Goal: Task Accomplishment & Management: Manage account settings

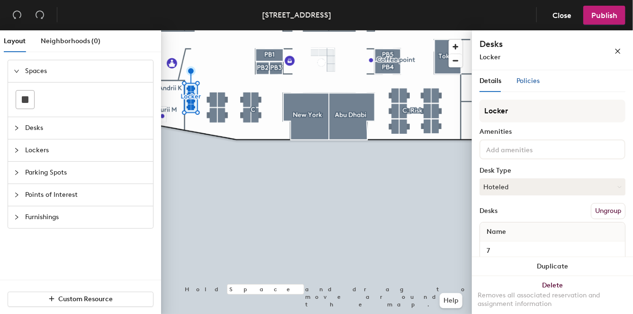
click at [526, 84] on span "Policies" at bounding box center [527, 81] width 23 height 8
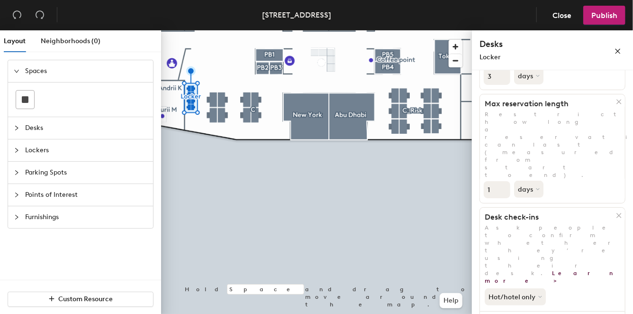
scroll to position [205, 0]
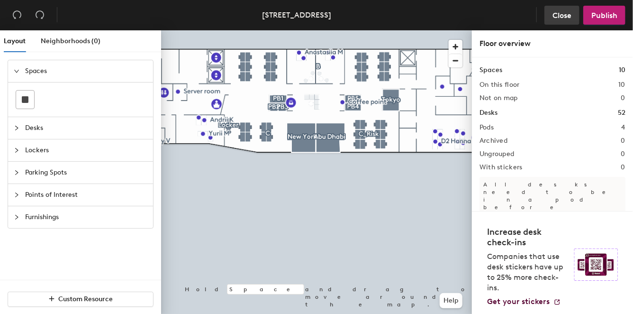
click at [554, 14] on span "Close" at bounding box center [561, 15] width 19 height 9
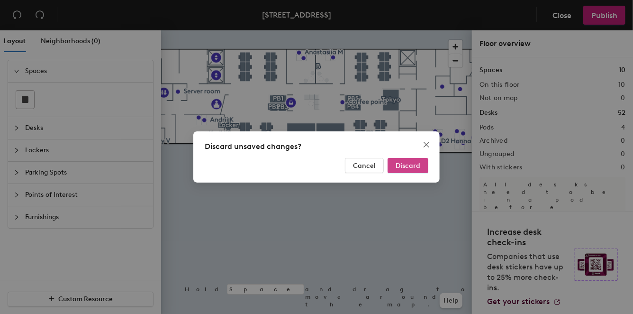
click at [395, 163] on button "Discard" at bounding box center [408, 165] width 41 height 15
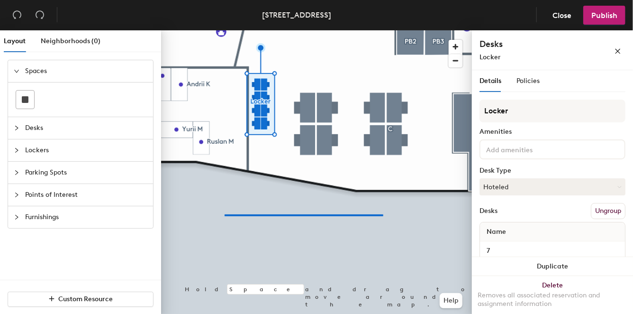
click at [211, 30] on div at bounding box center [316, 30] width 311 height 0
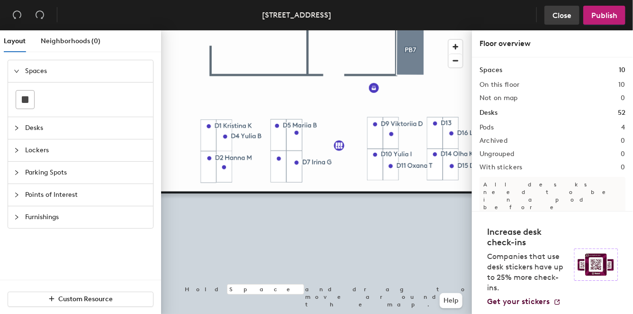
click at [562, 15] on span "Close" at bounding box center [561, 15] width 19 height 9
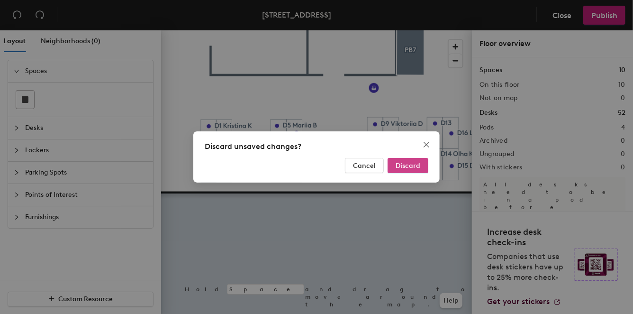
click at [406, 164] on span "Discard" at bounding box center [408, 166] width 25 height 8
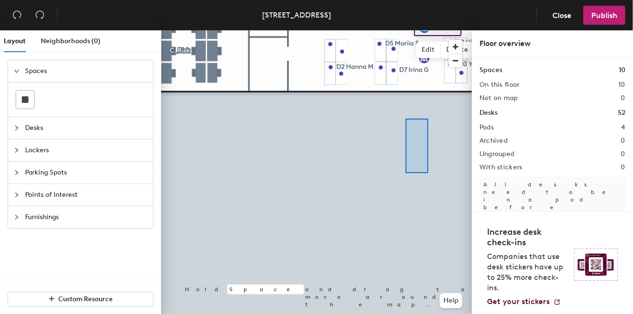
click at [406, 30] on div at bounding box center [316, 30] width 311 height 0
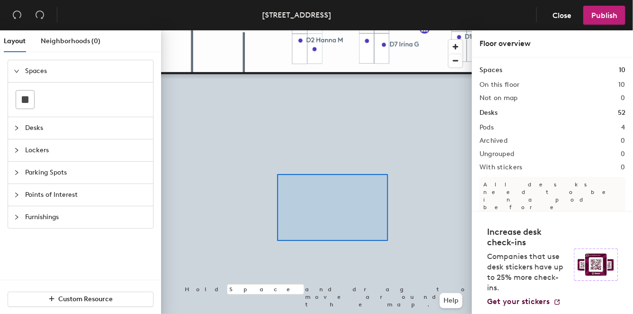
click at [277, 30] on div at bounding box center [316, 30] width 311 height 0
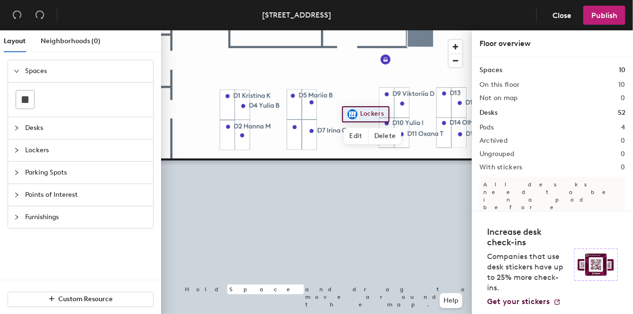
click at [505, 112] on div "Desks 52" at bounding box center [553, 113] width 146 height 10
click at [83, 155] on span "Lockers" at bounding box center [86, 150] width 122 height 22
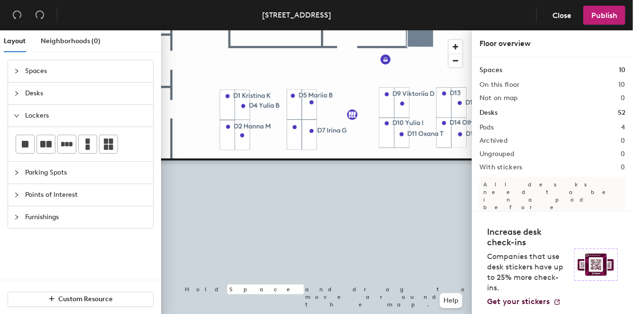
click at [477, 195] on div "Layout Neighborhoods (0) Spaces Desks Lockers Parking Spots Points of Interest …" at bounding box center [316, 173] width 633 height 287
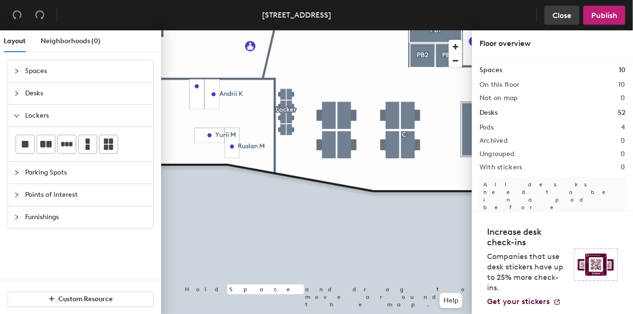
click at [558, 18] on span "Close" at bounding box center [561, 15] width 19 height 9
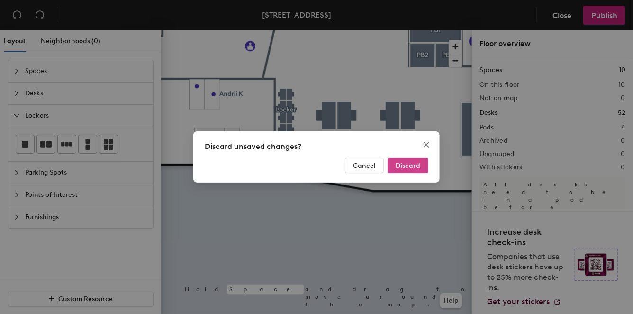
click at [411, 167] on span "Discard" at bounding box center [408, 166] width 25 height 8
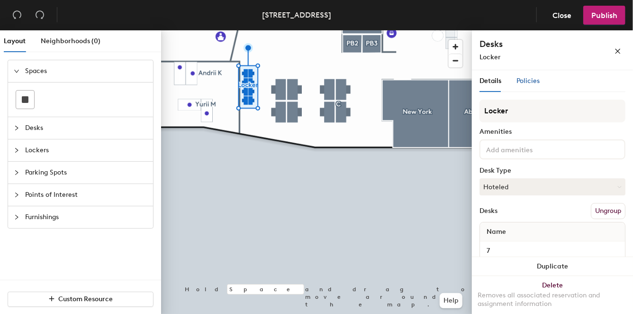
click at [524, 78] on span "Policies" at bounding box center [527, 81] width 23 height 8
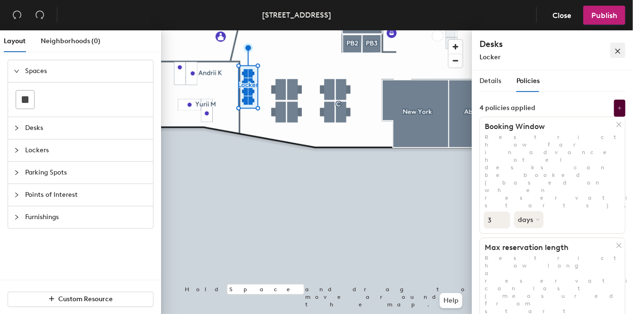
click at [621, 53] on icon "close" at bounding box center [618, 51] width 7 height 7
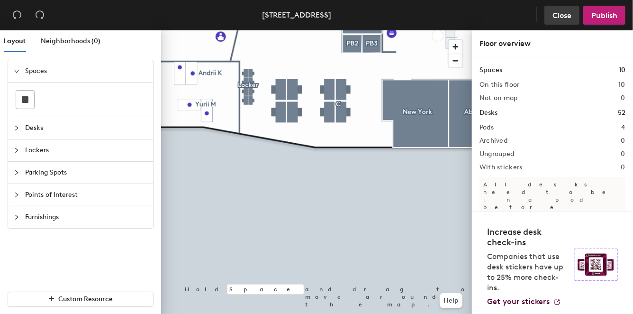
click at [569, 17] on span "Close" at bounding box center [561, 15] width 19 height 9
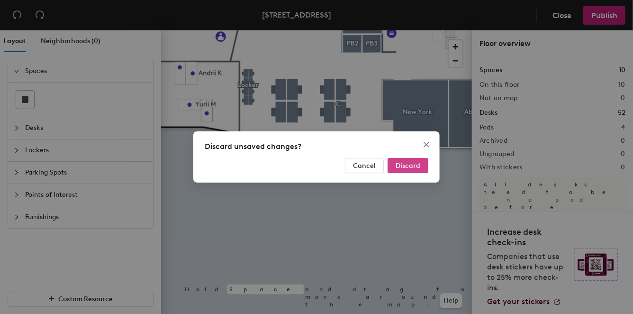
click at [401, 167] on span "Discard" at bounding box center [408, 166] width 25 height 8
